Goal: Check status: Check status

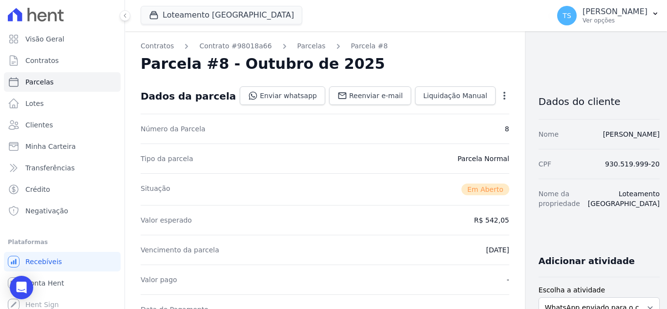
scroll to position [342, 0]
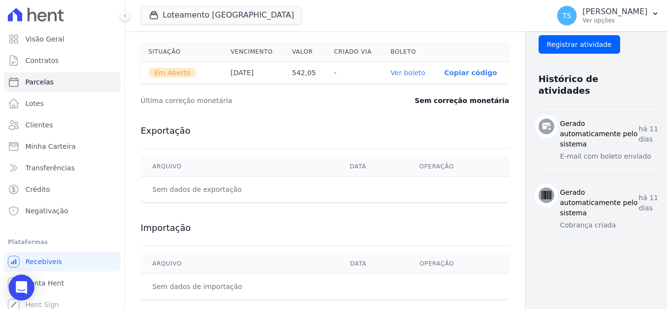
click at [28, 287] on div "Open Intercom Messenger" at bounding box center [22, 288] width 26 height 26
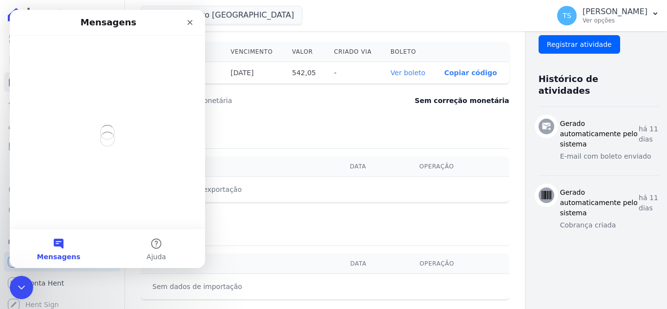
scroll to position [0, 0]
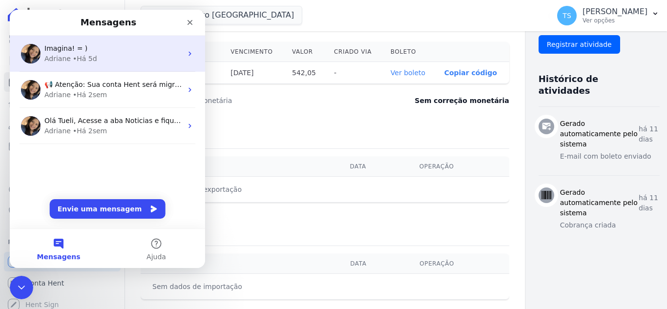
click at [96, 57] on div "Adriane • Há 5d" at bounding box center [113, 59] width 138 height 10
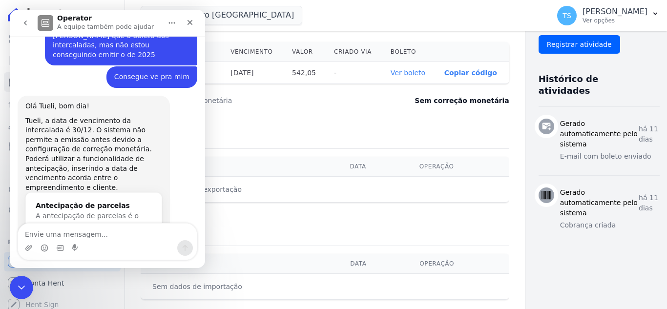
scroll to position [1709, 0]
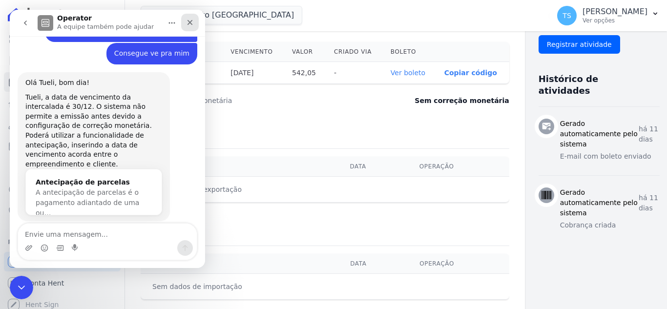
click at [189, 23] on icon "Fechar" at bounding box center [190, 22] width 5 height 5
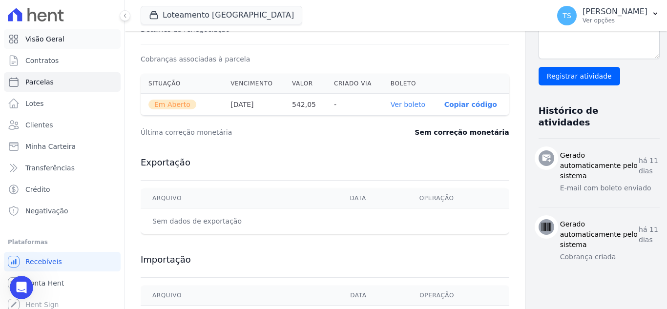
scroll to position [293, 0]
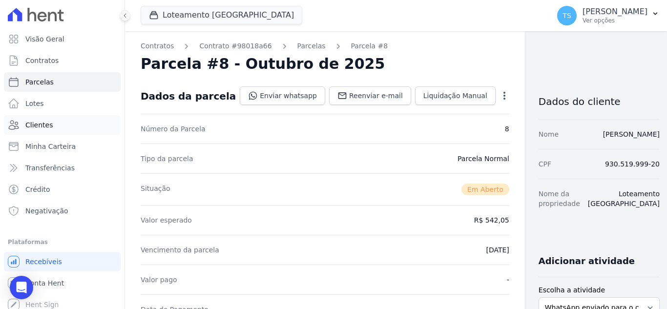
click at [55, 126] on link "Clientes" at bounding box center [62, 125] width 117 height 20
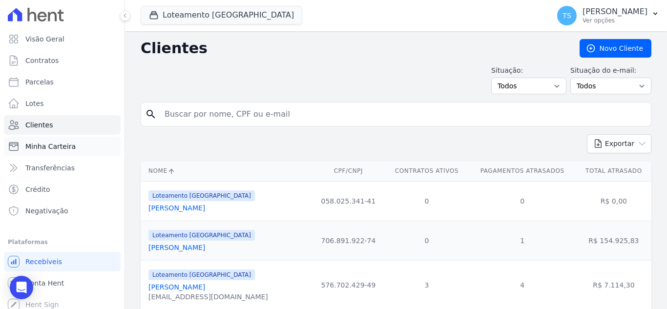
click at [64, 144] on span "Minha Carteira" at bounding box center [50, 147] width 50 height 10
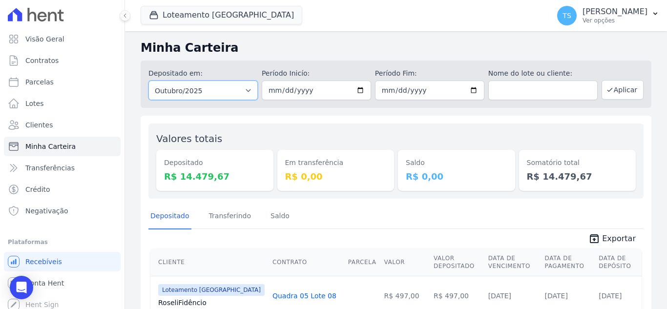
click at [239, 91] on select "Todos os meses Abril/2018 Maio/2018 Junho/2018 Julho/2018 Agosto/2018 Setembro/…" at bounding box center [202, 91] width 109 height 20
select select "09/2025"
click at [148, 81] on select "Todos os meses Abril/2018 Maio/2018 Junho/2018 Julho/2018 Agosto/2018 Setembro/…" at bounding box center [202, 91] width 109 height 20
click at [622, 92] on button "Aplicar" at bounding box center [623, 90] width 42 height 20
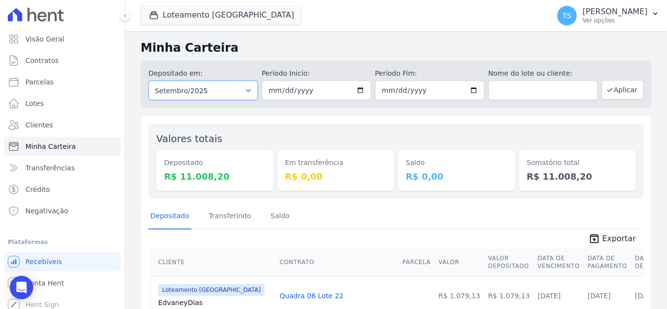
click at [232, 91] on select "Todos os meses Abril/2018 Maio/2018 Junho/2018 Julho/2018 Agosto/2018 Setembro/…" at bounding box center [202, 91] width 109 height 20
select select "10/2025"
click at [148, 81] on select "Todos os meses Abril/2018 Maio/2018 Junho/2018 Julho/2018 Agosto/2018 Setembro/…" at bounding box center [202, 91] width 109 height 20
click at [614, 91] on button "Aplicar" at bounding box center [623, 90] width 42 height 20
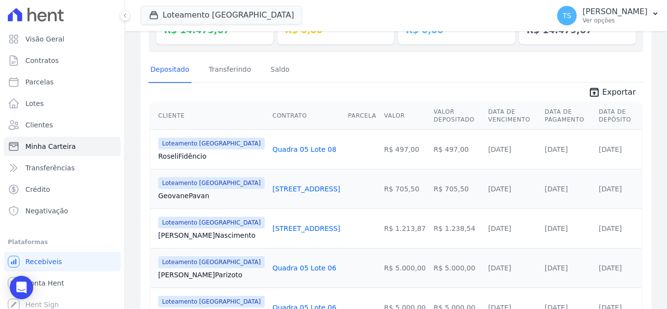
scroll to position [195, 0]
